Goal: Transaction & Acquisition: Purchase product/service

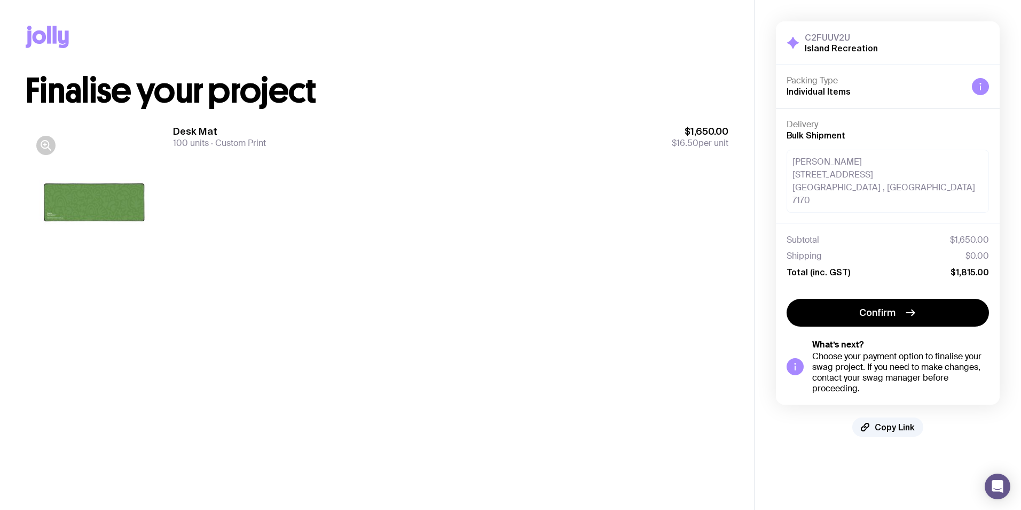
click at [103, 205] on div at bounding box center [94, 207] width 137 height 164
click at [96, 204] on div at bounding box center [94, 207] width 137 height 164
drag, startPoint x: 96, startPoint y: 204, endPoint x: 198, endPoint y: 215, distance: 102.6
click at [197, 215] on div "Desk Mat 100 units Custom Print $1,650.00 $16.50 per unit" at bounding box center [450, 207] width 555 height 164
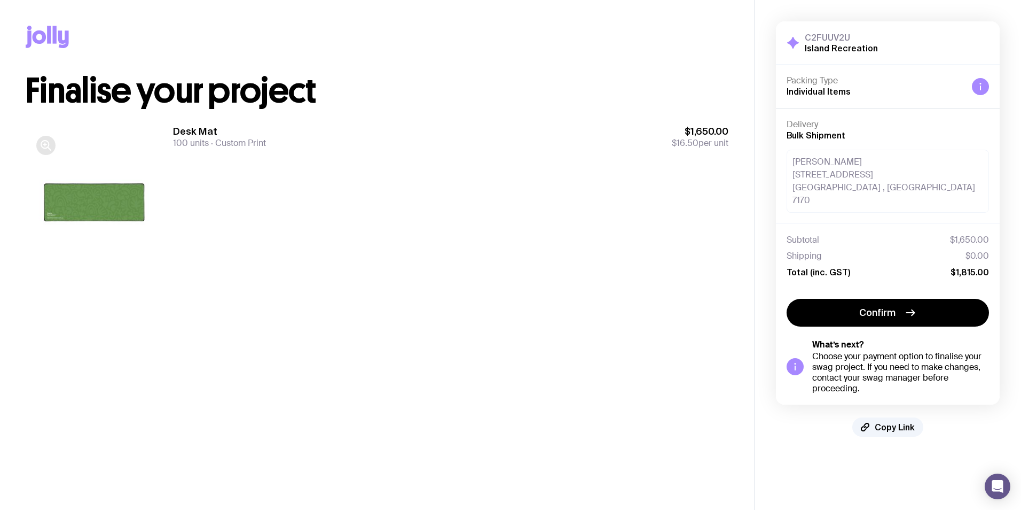
click at [42, 143] on icon "button" at bounding box center [44, 143] width 7 height 7
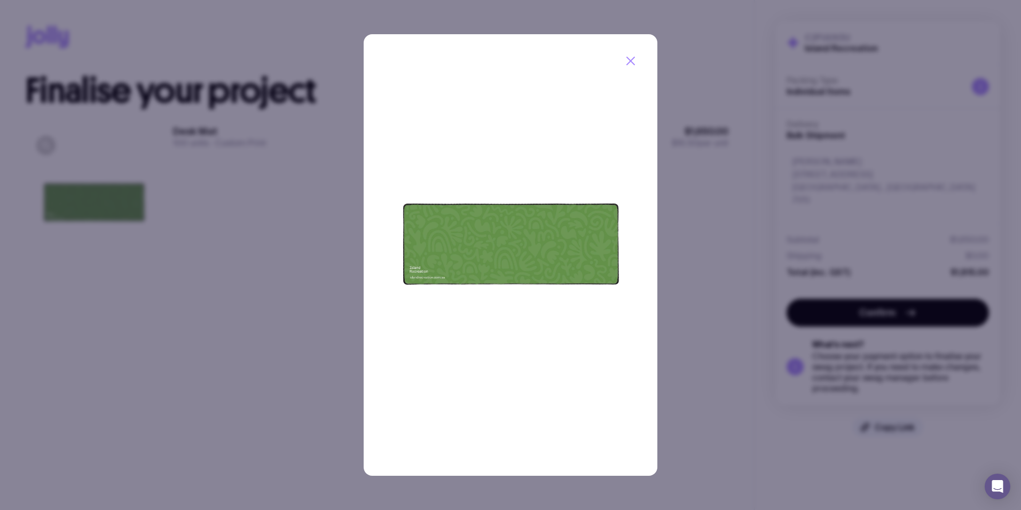
click at [463, 252] on img at bounding box center [511, 254] width 294 height 441
click at [494, 246] on img at bounding box center [511, 254] width 294 height 441
click at [633, 60] on icon "button" at bounding box center [630, 60] width 13 height 13
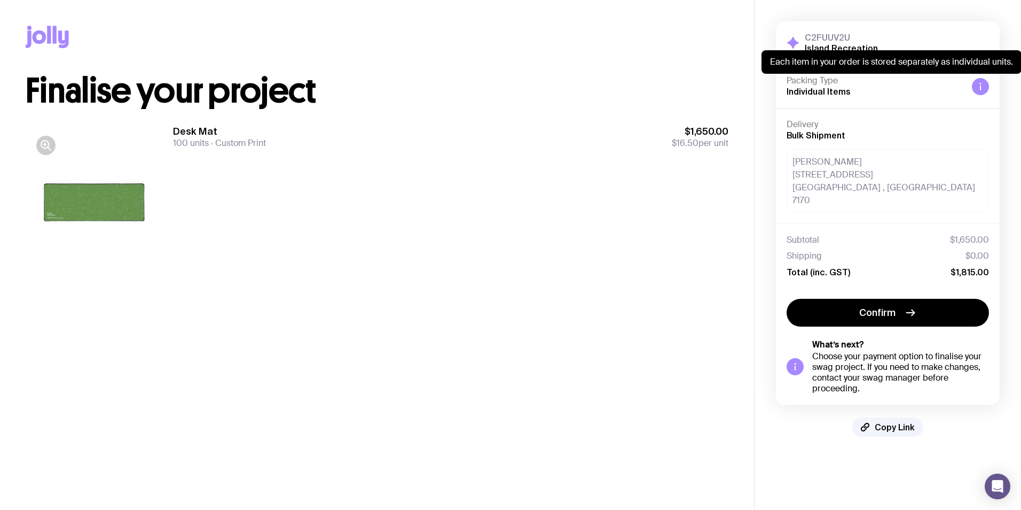
click at [979, 89] on icon at bounding box center [980, 86] width 9 height 9
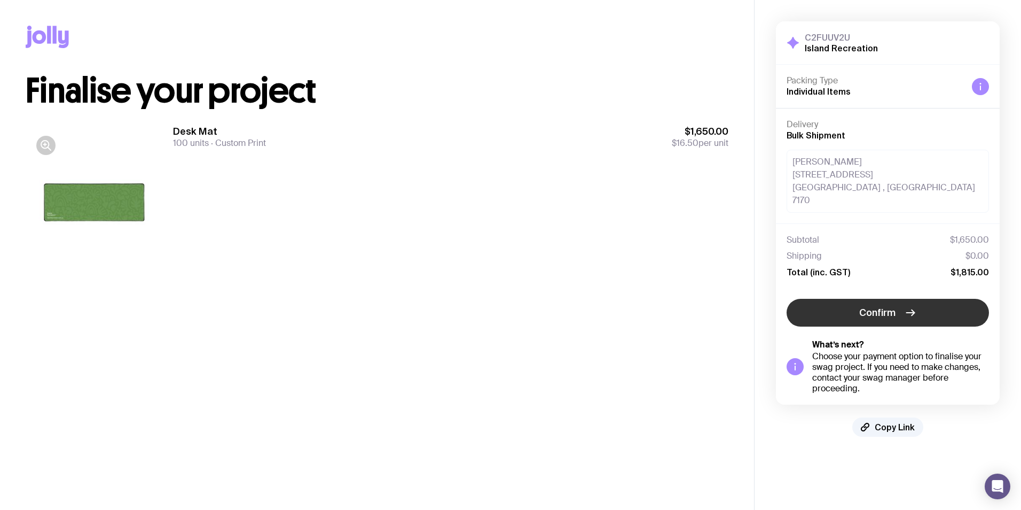
click at [912, 306] on icon "button" at bounding box center [910, 312] width 13 height 13
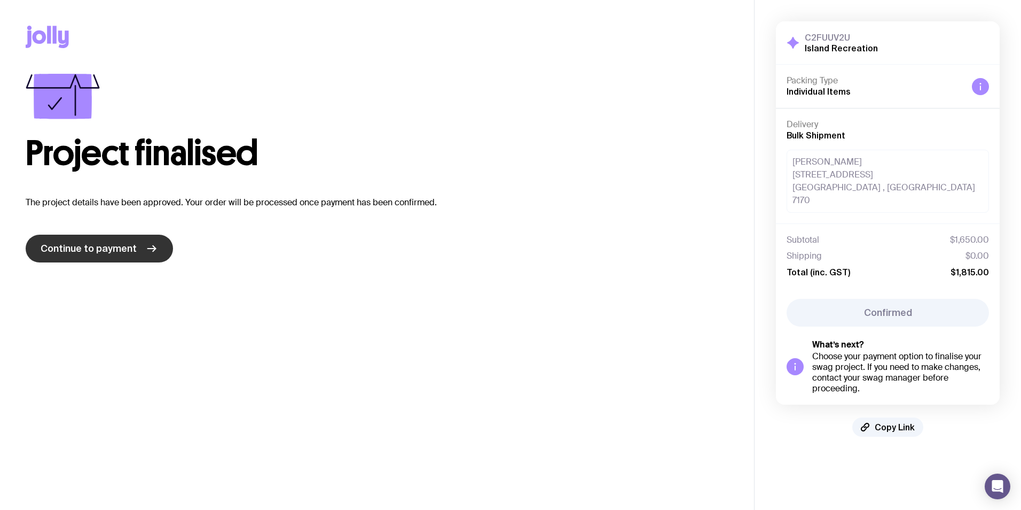
click at [151, 246] on icon at bounding box center [151, 248] width 13 height 13
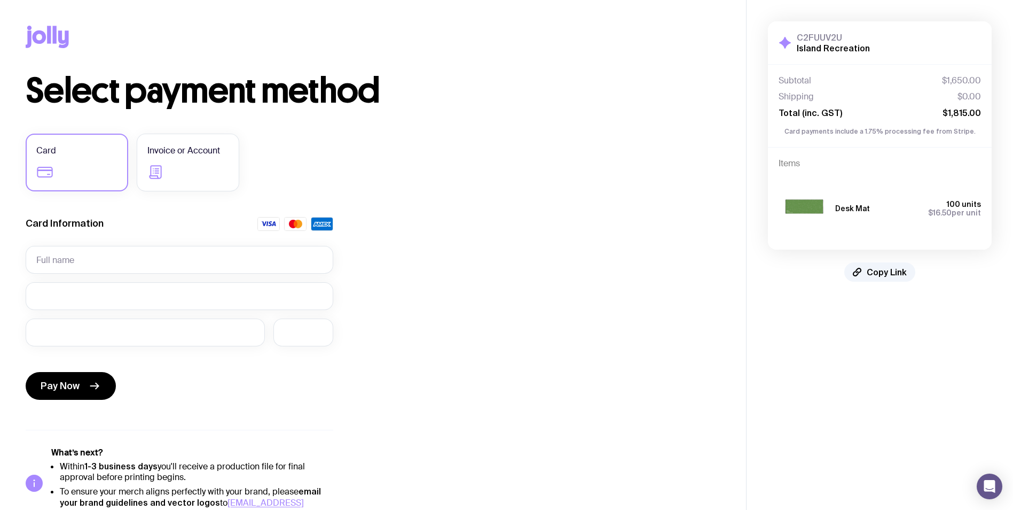
click at [71, 173] on label "Card" at bounding box center [77, 163] width 103 height 58
click at [0, 0] on input "Card" at bounding box center [0, 0] width 0 height 0
click at [76, 263] on input "text" at bounding box center [180, 260] width 308 height 28
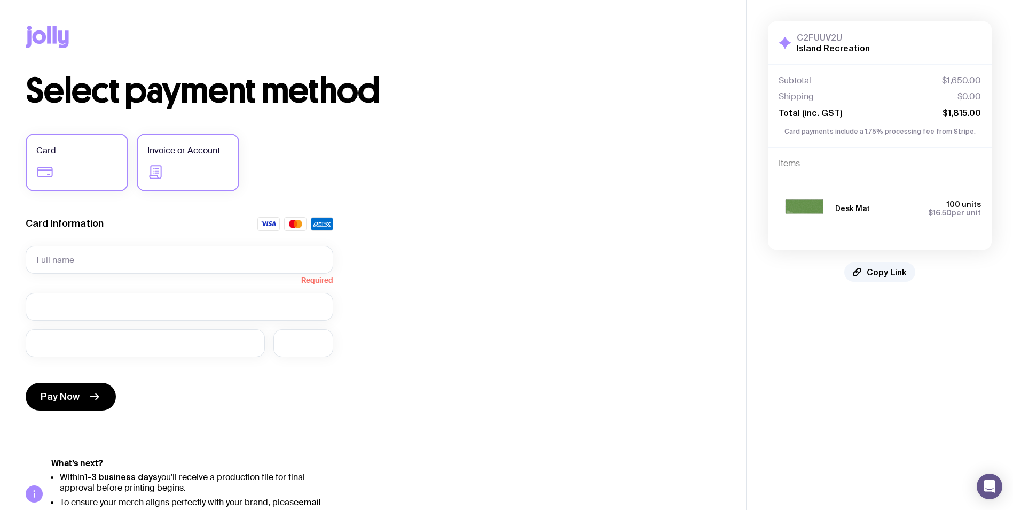
click at [198, 169] on label "Invoice or Account" at bounding box center [188, 163] width 103 height 58
click at [0, 0] on input "Invoice or Account" at bounding box center [0, 0] width 0 height 0
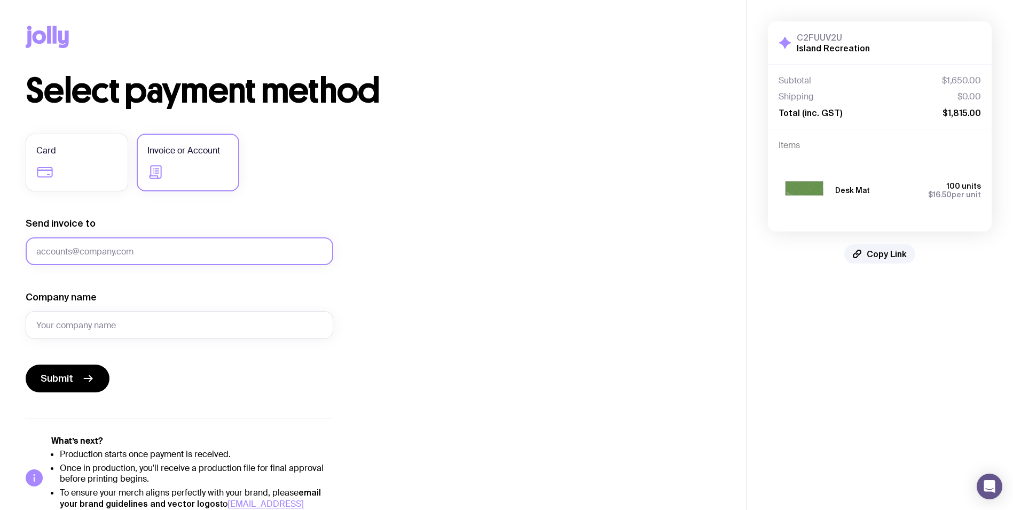
click at [107, 249] on input "Send invoice to" at bounding box center [180, 251] width 308 height 28
type input "[EMAIL_ADDRESS][DOMAIN_NAME]"
click at [150, 324] on input "Company name" at bounding box center [180, 325] width 308 height 28
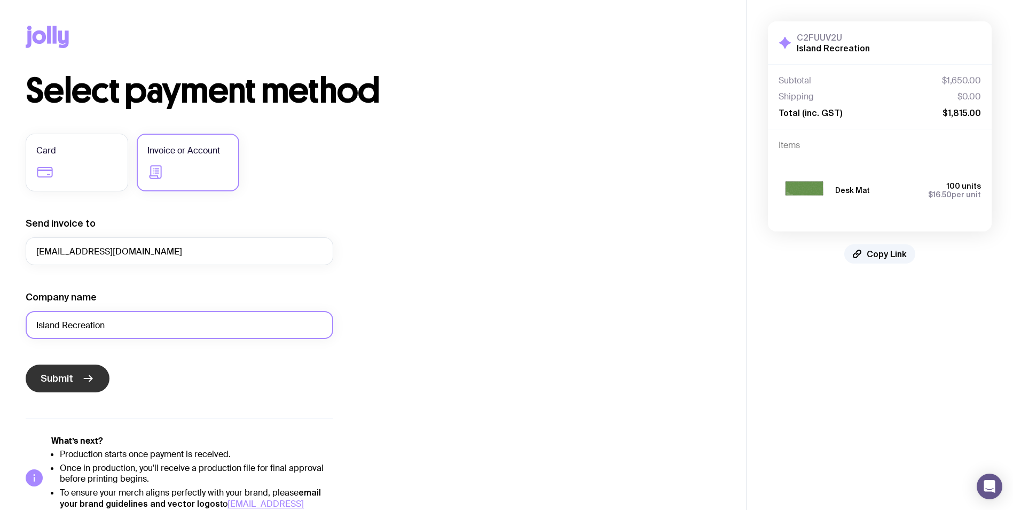
type input "Island Recreation"
click at [90, 380] on icon "submit" at bounding box center [88, 378] width 13 height 13
